Goal: Transaction & Acquisition: Download file/media

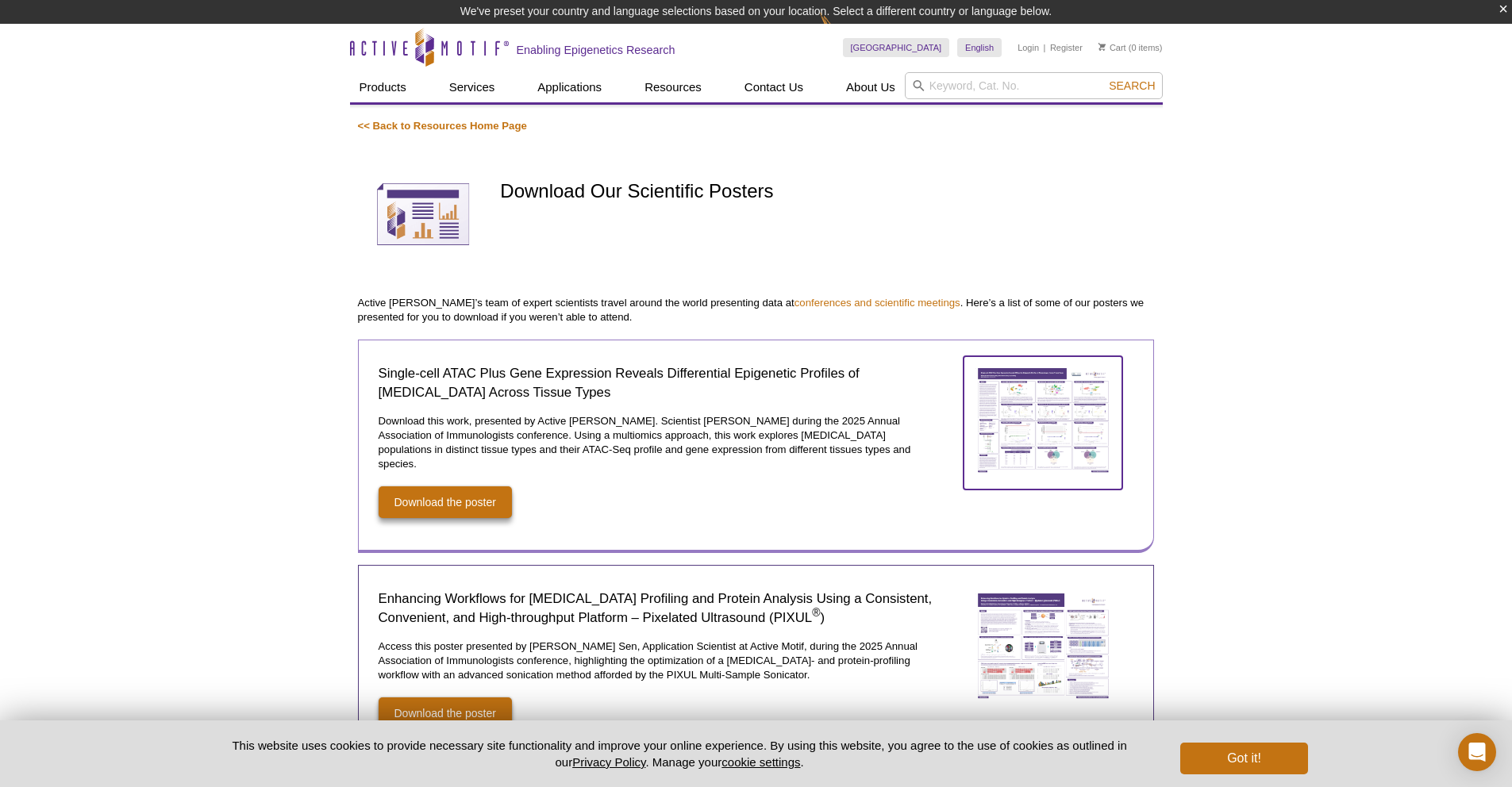
click at [1073, 402] on img at bounding box center [1043, 421] width 159 height 129
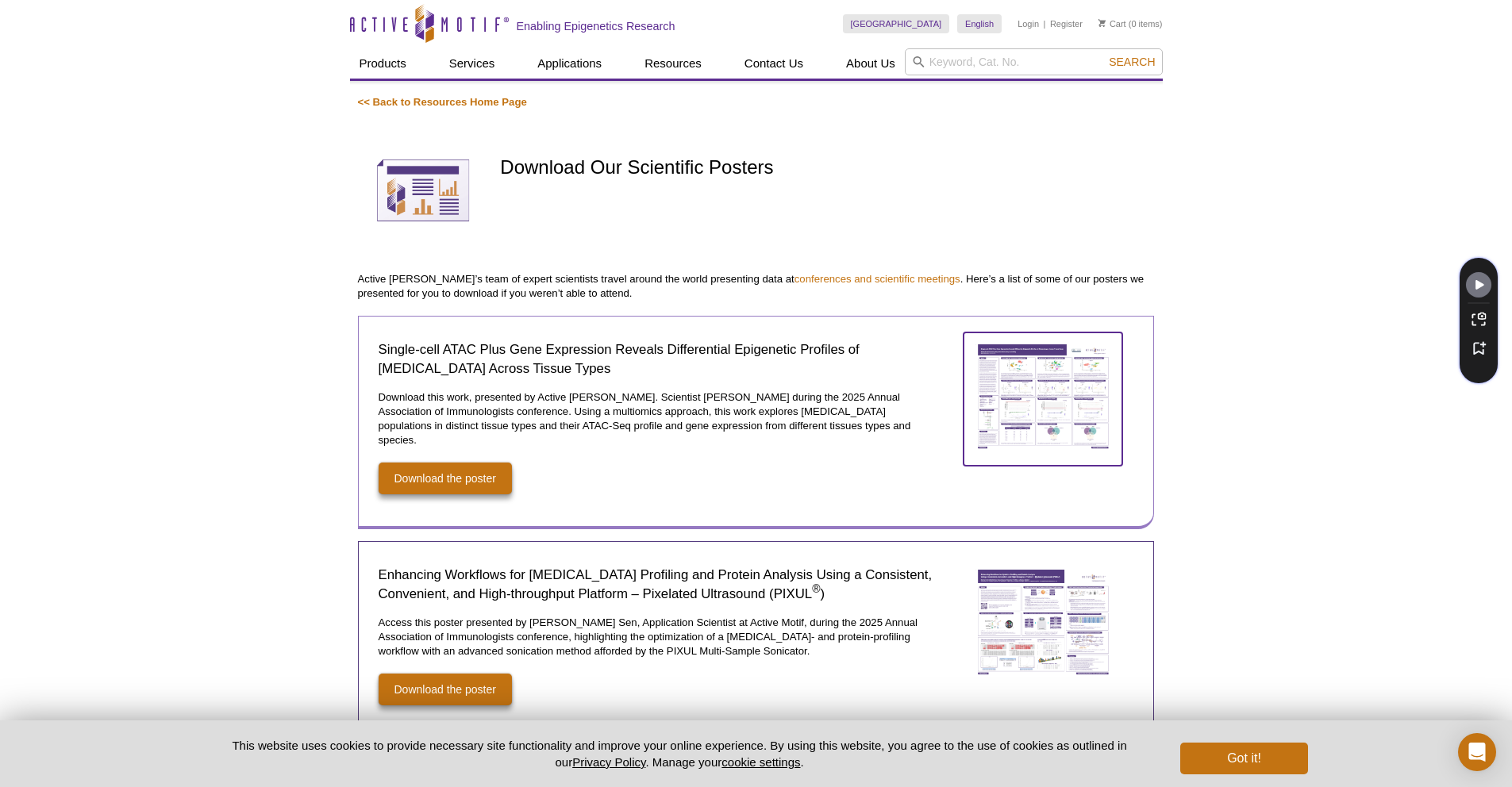
click at [1006, 399] on img at bounding box center [1043, 397] width 159 height 129
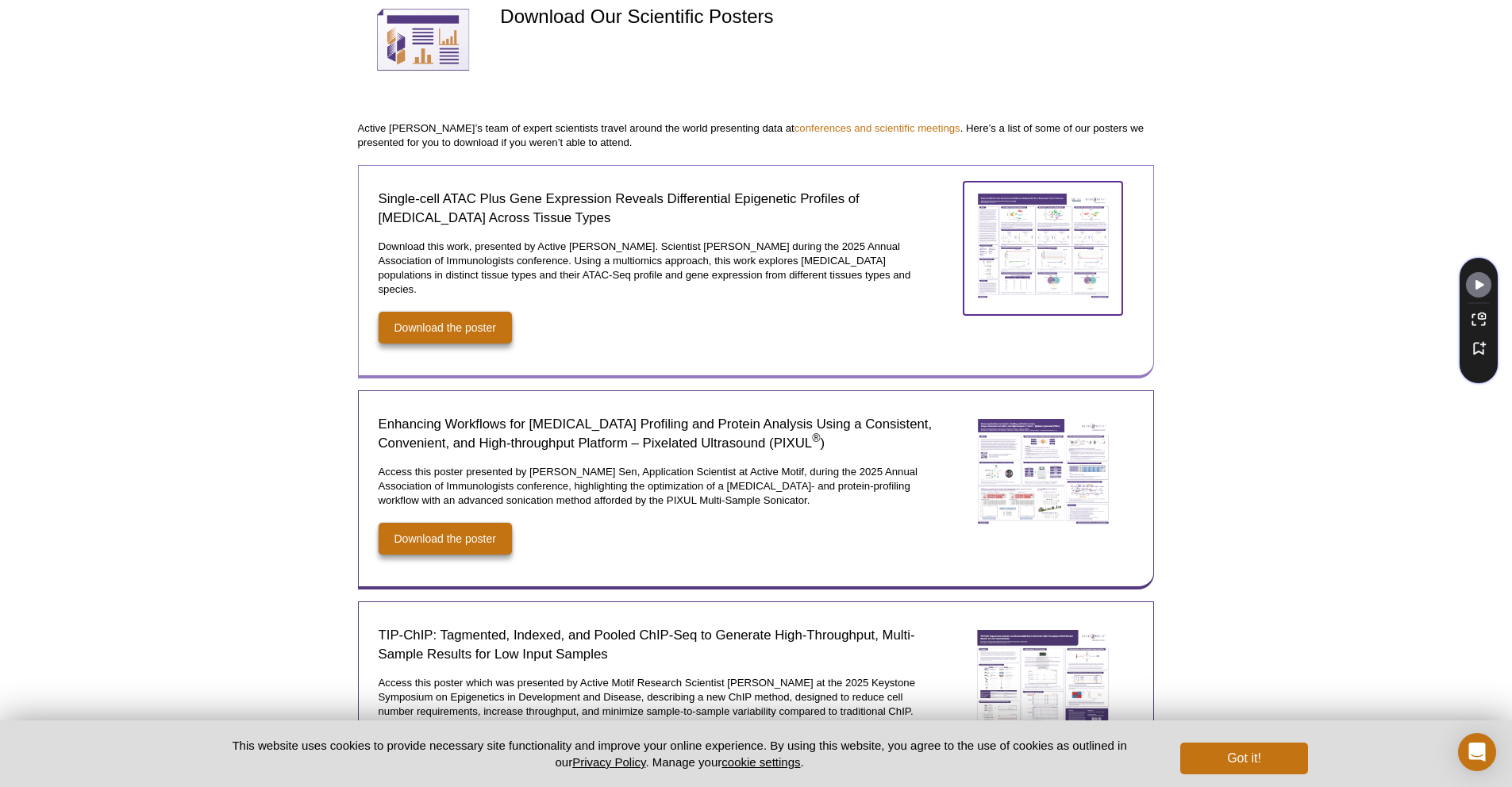
scroll to position [328, 0]
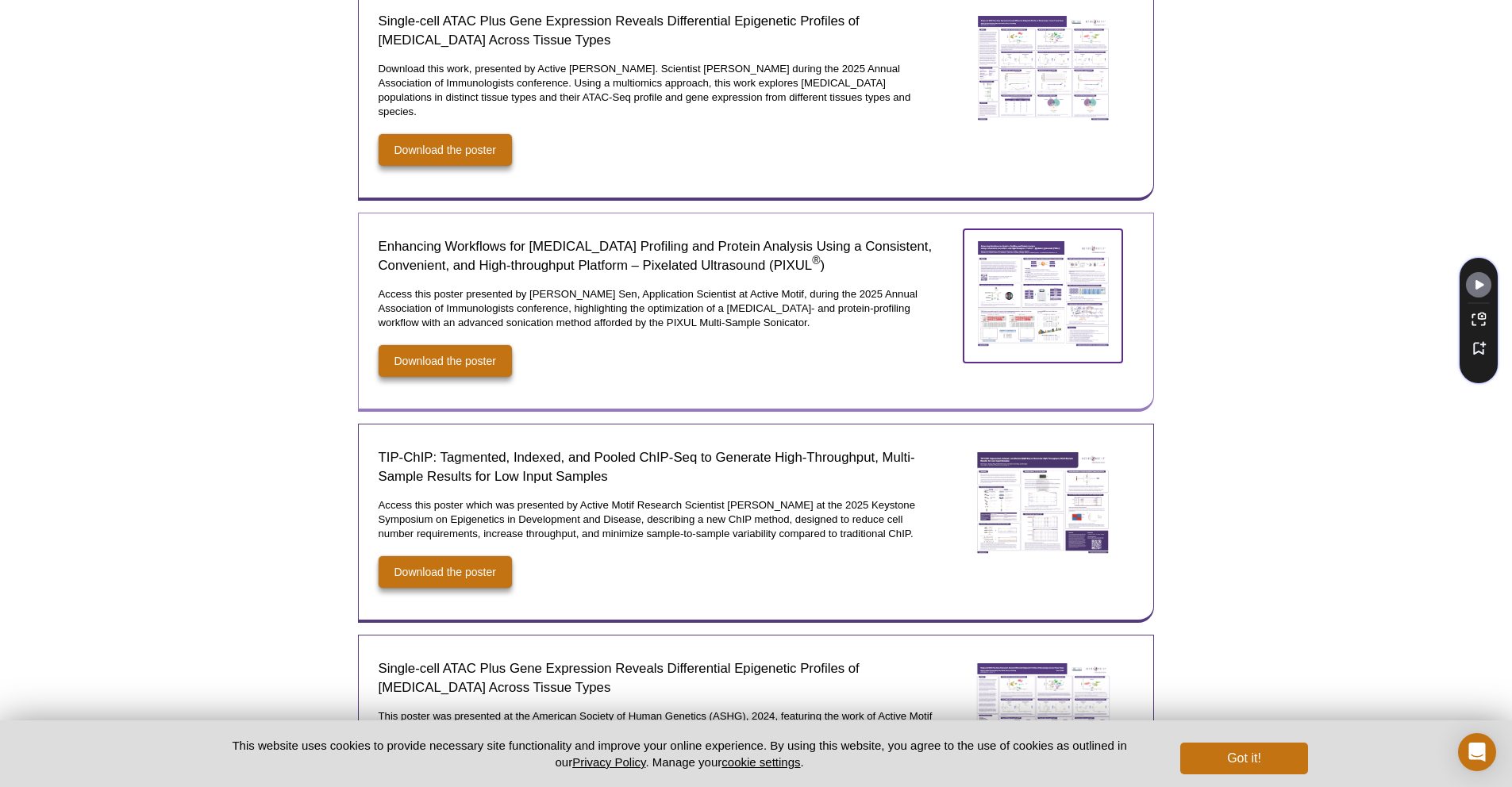
drag, startPoint x: 1084, startPoint y: 299, endPoint x: 992, endPoint y: 302, distance: 92.0
click at [1083, 300] on img at bounding box center [1043, 294] width 159 height 129
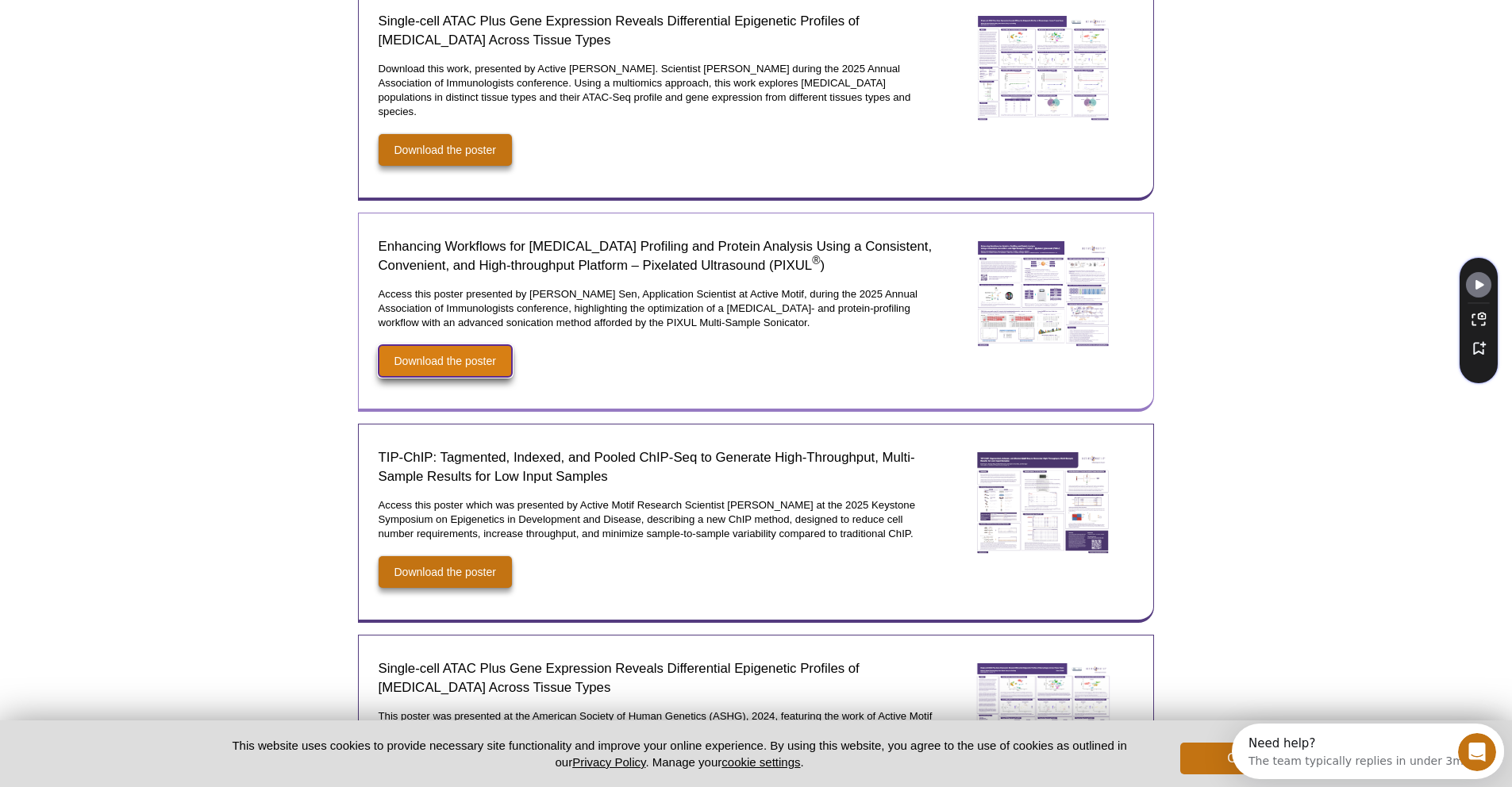
drag, startPoint x: 483, startPoint y: 355, endPoint x: 490, endPoint y: 341, distance: 15.7
click at [483, 354] on link "Download the poster" at bounding box center [445, 361] width 133 height 32
click at [483, 345] on link "Download the poster" at bounding box center [445, 361] width 133 height 32
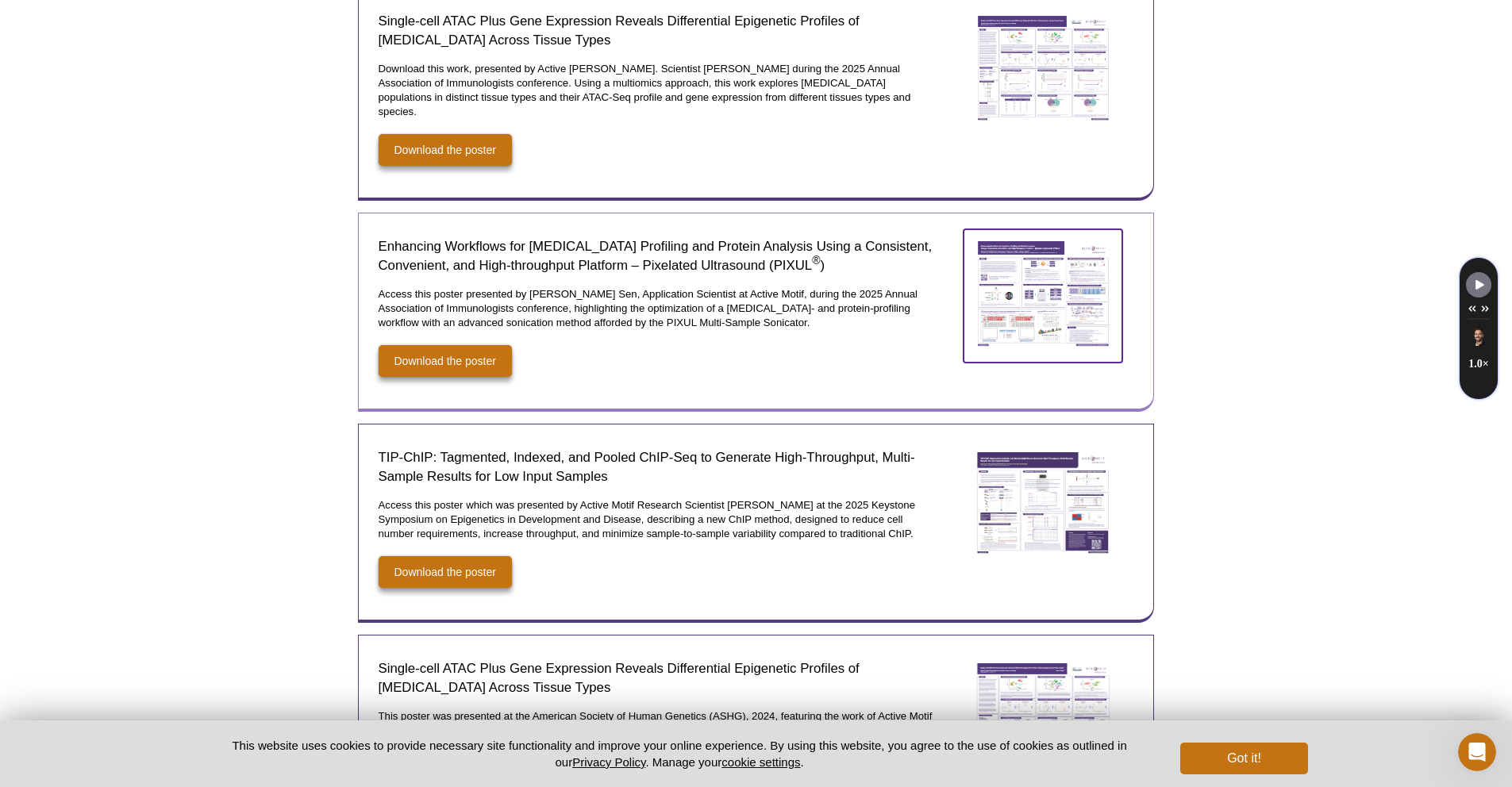
click at [1028, 311] on img at bounding box center [1043, 294] width 159 height 129
click at [430, 349] on link "Download the poster" at bounding box center [445, 361] width 133 height 32
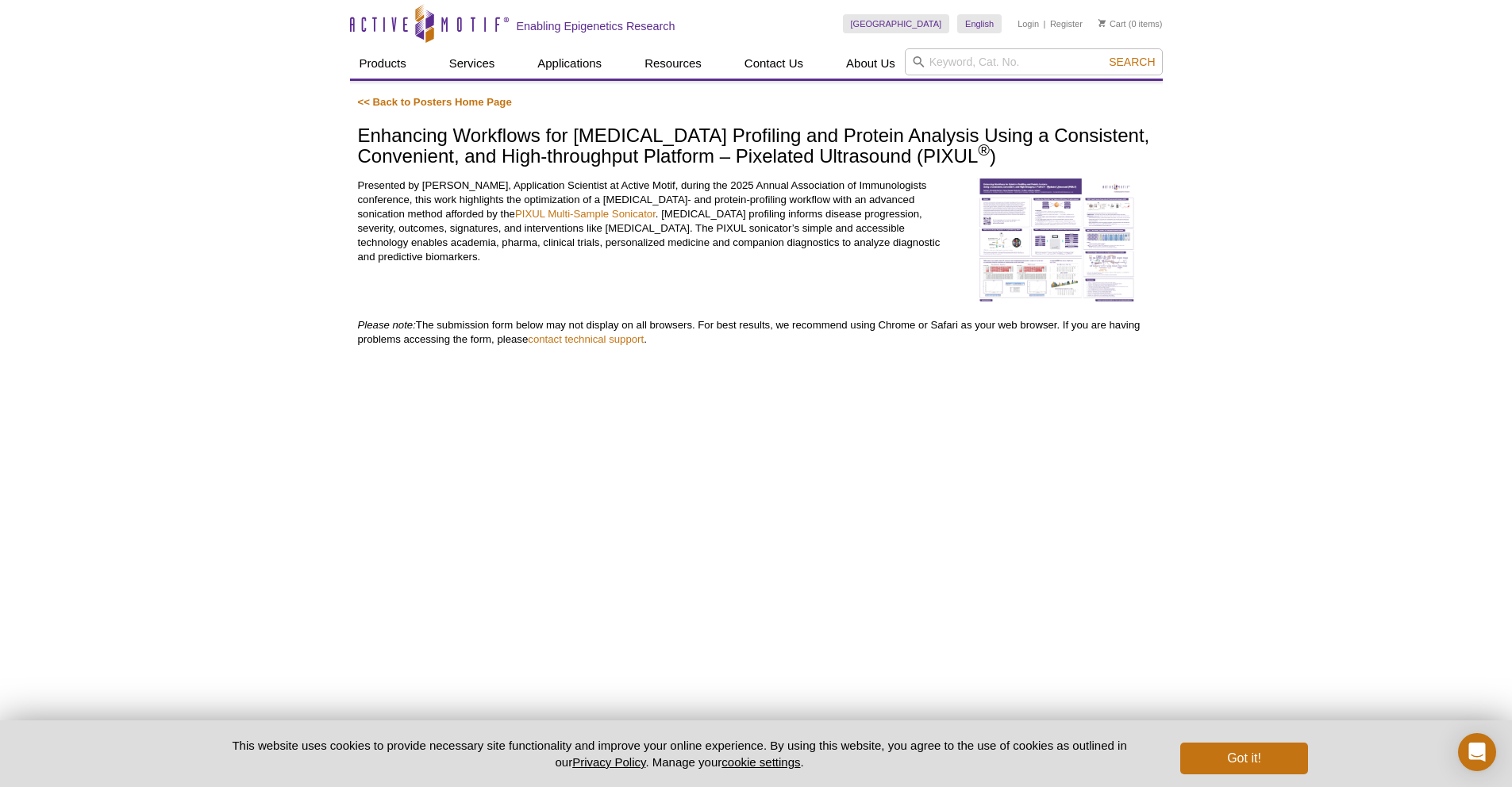
click at [1055, 240] on img at bounding box center [1056, 240] width 159 height 124
